Goal: Find specific page/section: Find specific page/section

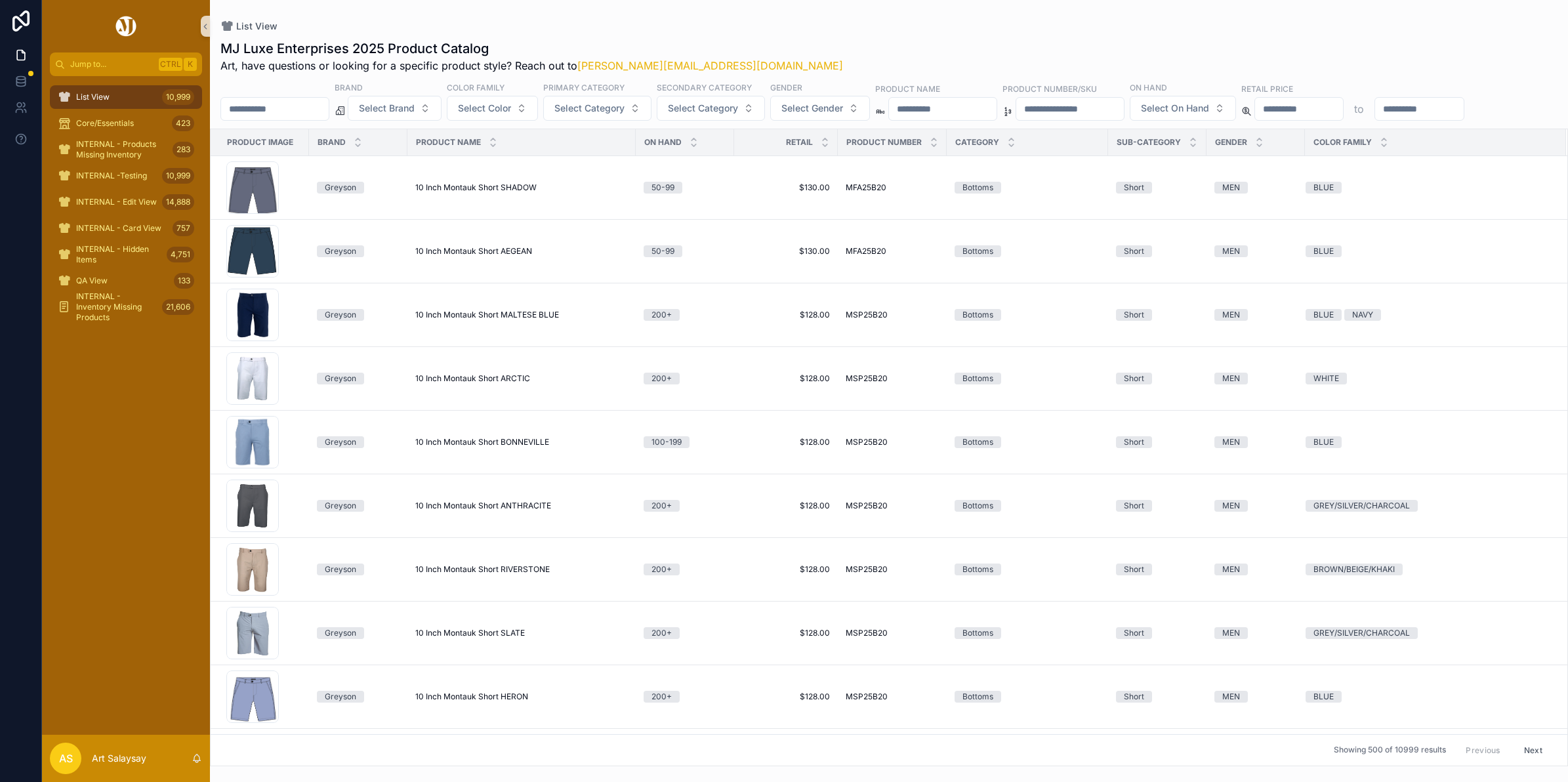
click at [301, 107] on input "scrollable content" at bounding box center [274, 108] width 107 height 18
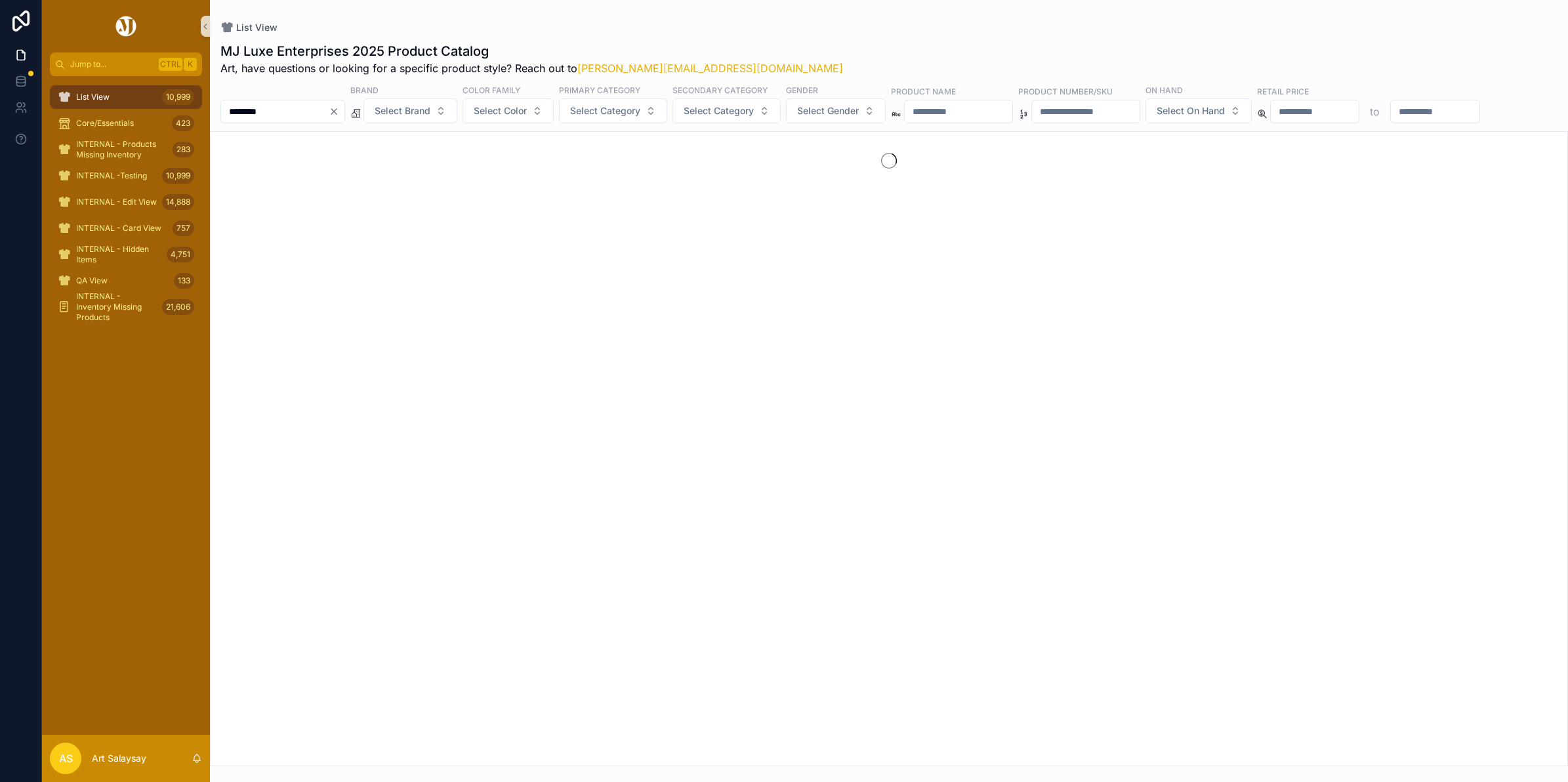
type input "********"
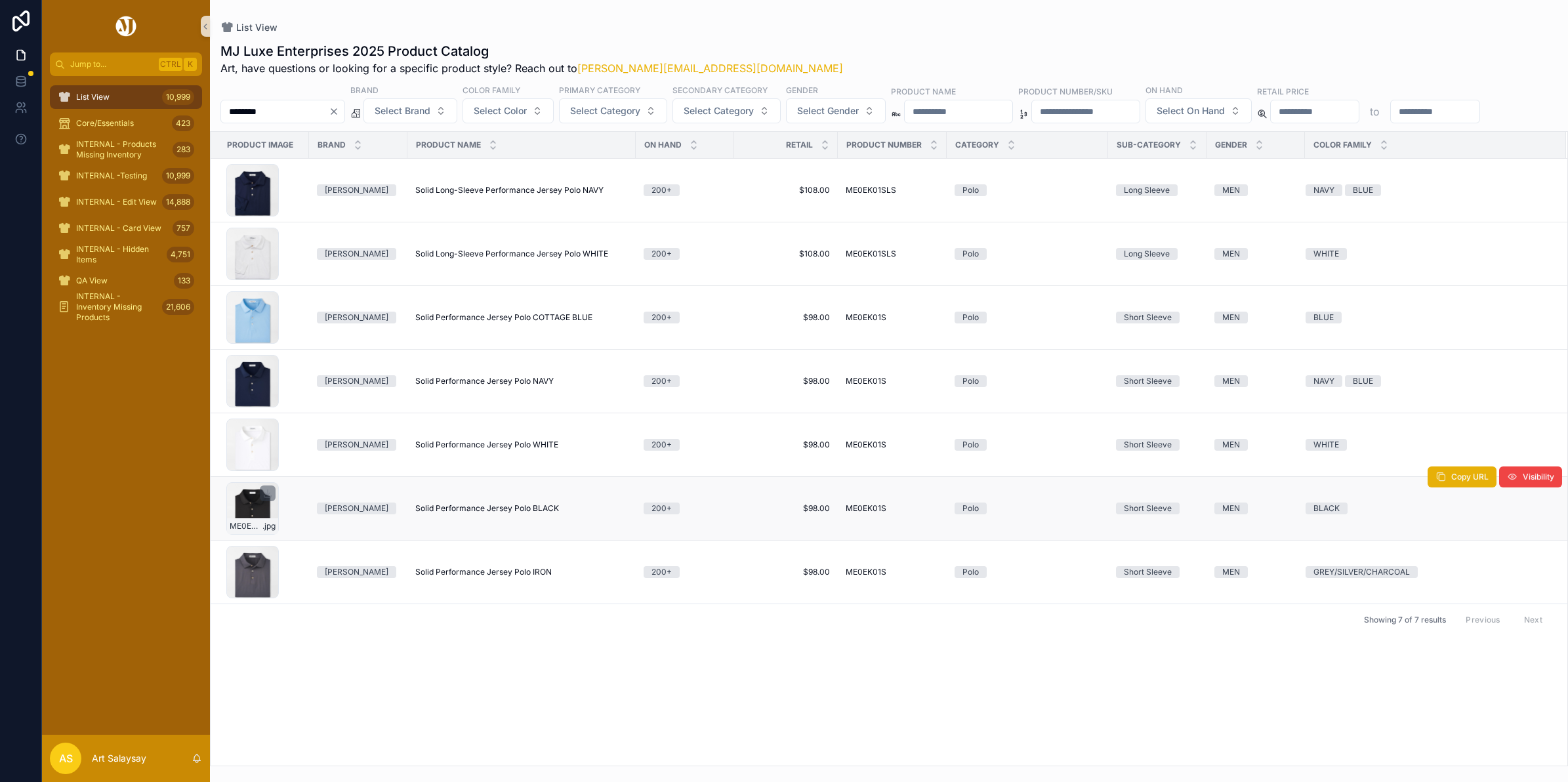
click at [235, 535] on div "ME0EK01S_BLK .jpg" at bounding box center [253, 508] width 52 height 52
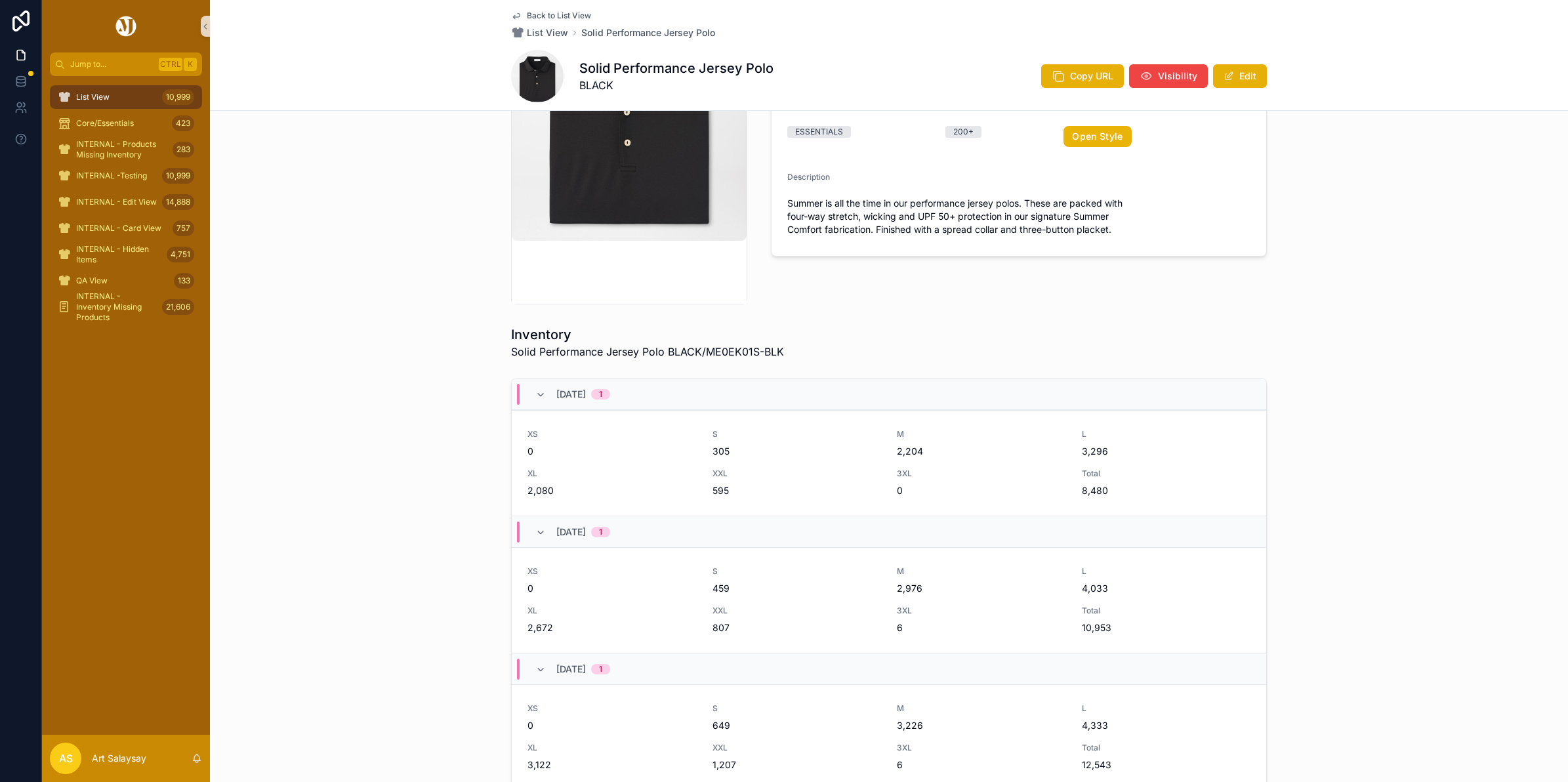
click at [426, 526] on div "Inventory Solid Performance Jersey Polo BLACK/ME0EK01S-BLK [DATE] 1 XS 0 S 305 …" at bounding box center [889, 647] width 1358 height 655
